Goal: Check status

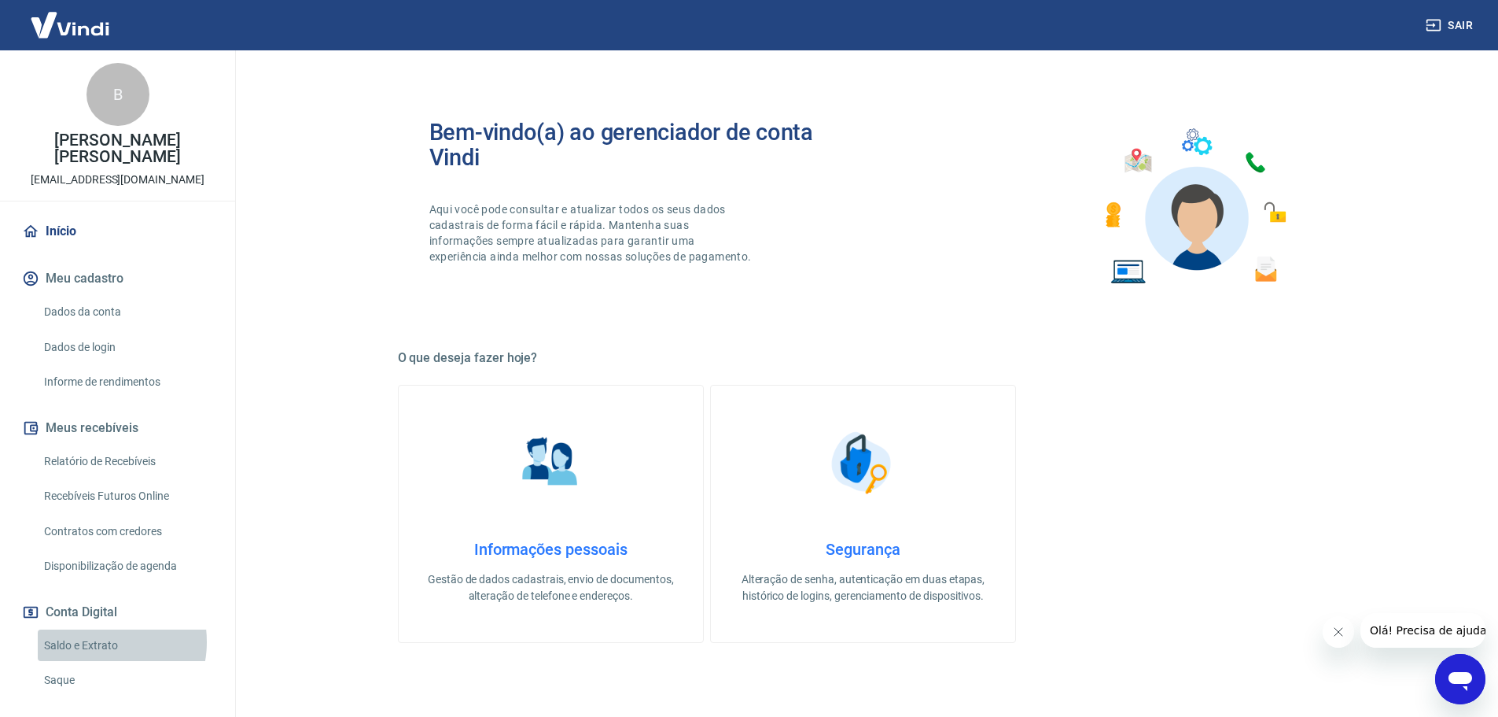
click at [98, 641] on link "Saldo e Extrato" at bounding box center [127, 645] width 179 height 32
